Goal: Transaction & Acquisition: Purchase product/service

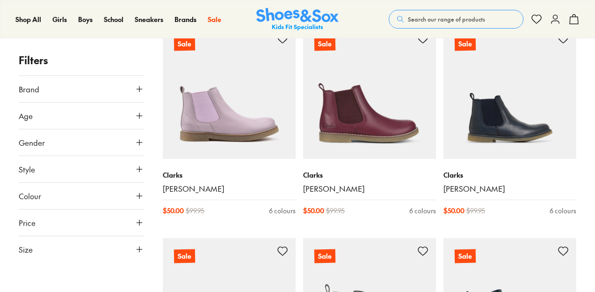
scroll to position [586, 0]
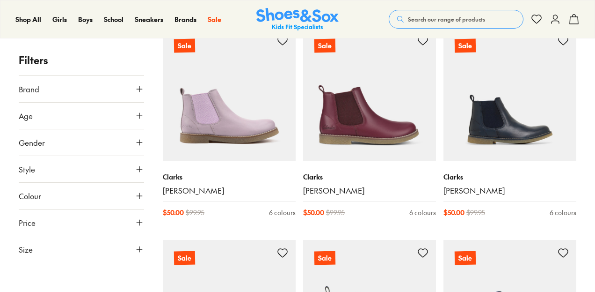
click at [135, 115] on icon at bounding box center [139, 115] width 9 height 9
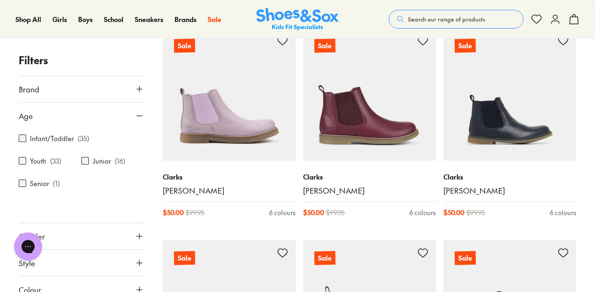
scroll to position [0, 0]
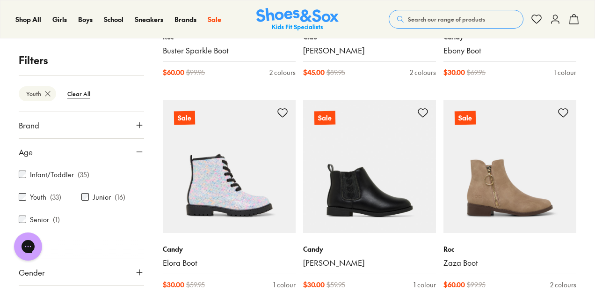
scroll to position [1856, 0]
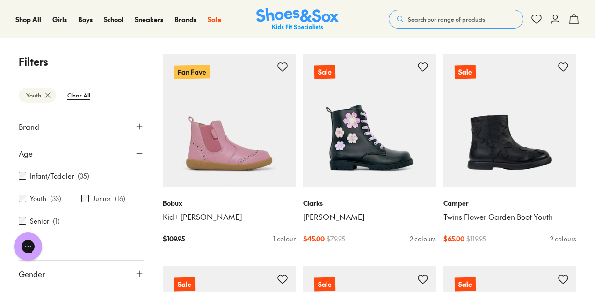
scroll to position [369, 0]
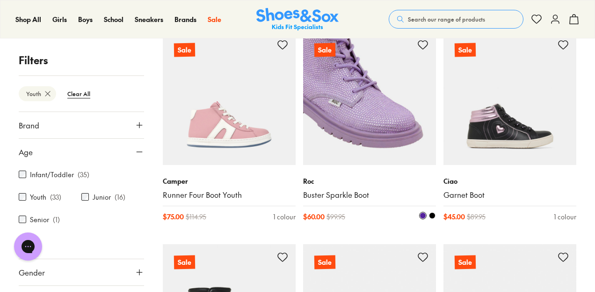
click at [349, 114] on img at bounding box center [369, 98] width 133 height 133
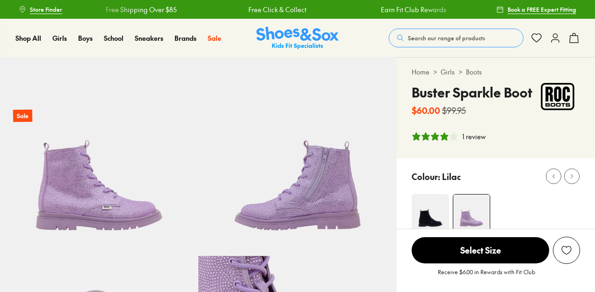
select select "*"
click at [481, 249] on span "Select Size" at bounding box center [481, 250] width 138 height 26
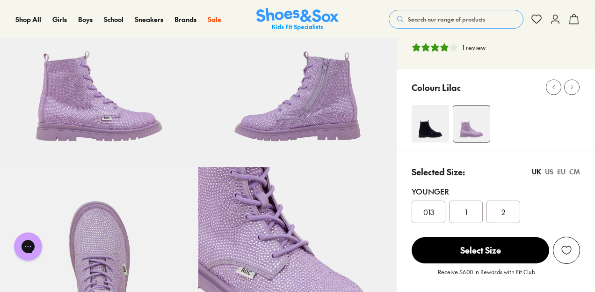
click at [433, 214] on span "013" at bounding box center [429, 211] width 11 height 11
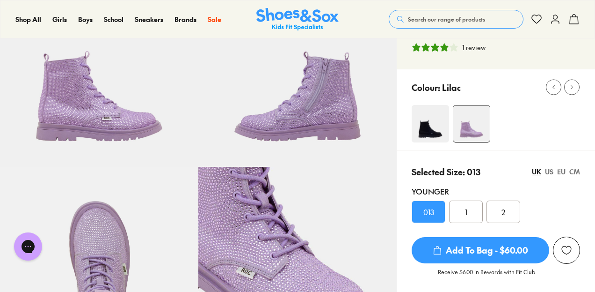
click at [478, 256] on span "Add To Bag - $60.00" at bounding box center [481, 250] width 138 height 26
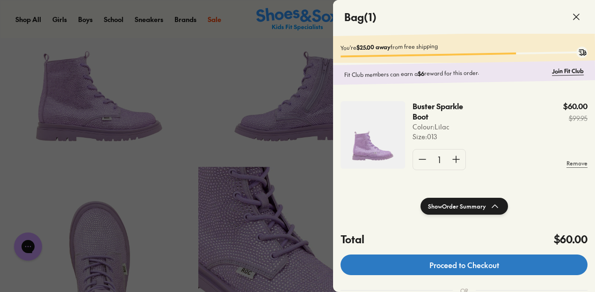
click at [460, 273] on link "Proceed to Checkout" at bounding box center [464, 264] width 247 height 21
